Goal: Find specific page/section: Find specific page/section

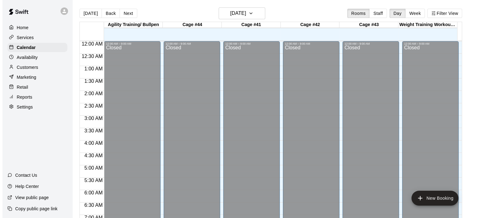
scroll to position [326, 0]
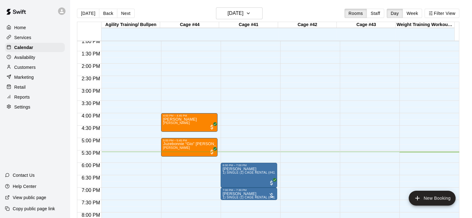
click at [39, 102] on div "Reports" at bounding box center [35, 97] width 60 height 9
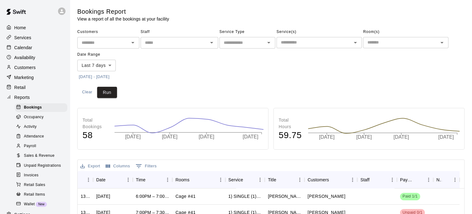
click at [44, 159] on span "Sales & Revenue" at bounding box center [39, 156] width 31 height 6
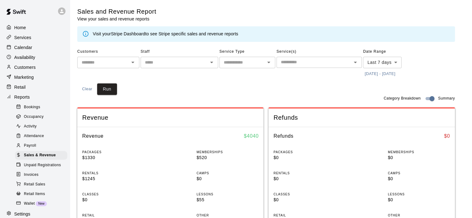
click at [136, 34] on link "Stripe Dashboard" at bounding box center [128, 33] width 34 height 5
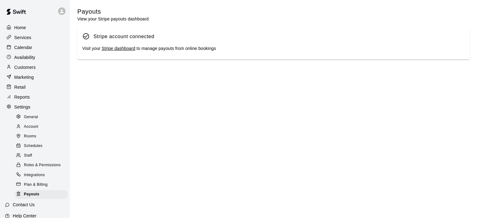
click at [122, 51] on link "Stripe dashboard" at bounding box center [119, 48] width 34 height 5
